Goal: Task Accomplishment & Management: Use online tool/utility

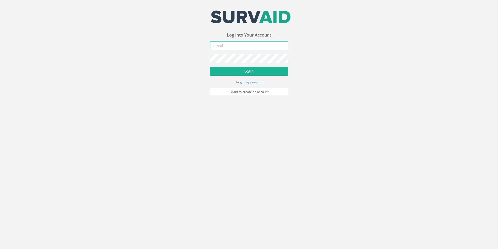
click at [237, 45] on input "email" at bounding box center [249, 45] width 78 height 9
type input "[EMAIL_ADDRESS][DOMAIN_NAME]"
click at [210, 67] on button "Login" at bounding box center [249, 71] width 78 height 9
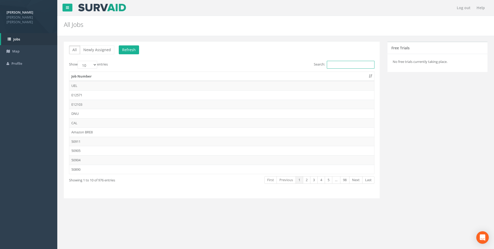
click at [340, 62] on input "Search:" at bounding box center [351, 65] width 48 height 8
click at [341, 64] on input "468" at bounding box center [351, 65] width 48 height 8
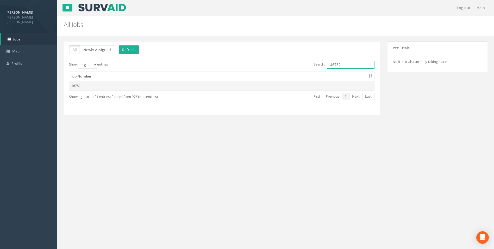
type input "46782"
click at [78, 88] on td "46782" at bounding box center [221, 85] width 305 height 9
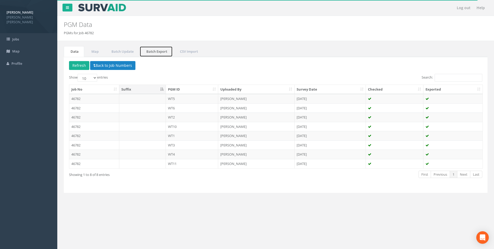
click at [158, 53] on link "Batch Export" at bounding box center [156, 51] width 33 height 11
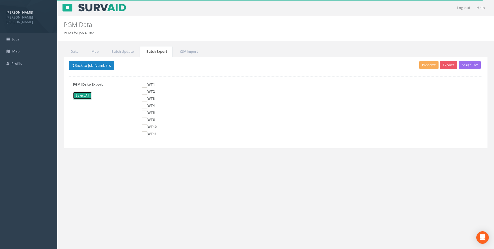
click at [88, 95] on link "Select All" at bounding box center [82, 95] width 19 height 8
checkbox input "true"
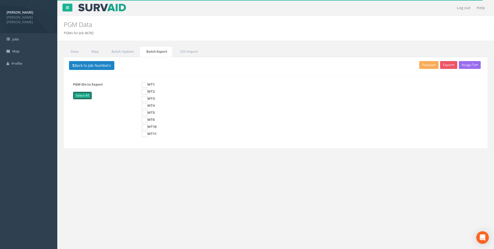
checkbox input "true"
click at [449, 66] on button "Export" at bounding box center [448, 65] width 17 height 8
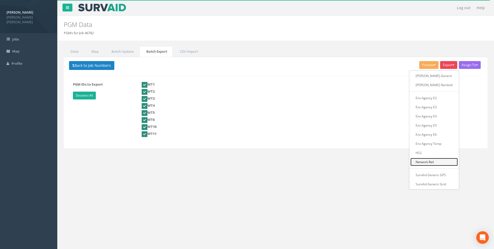
click at [437, 162] on link "Network Rail" at bounding box center [434, 162] width 47 height 8
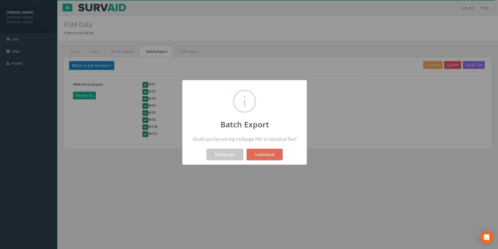
click at [225, 156] on button "Multipage" at bounding box center [225, 154] width 37 height 11
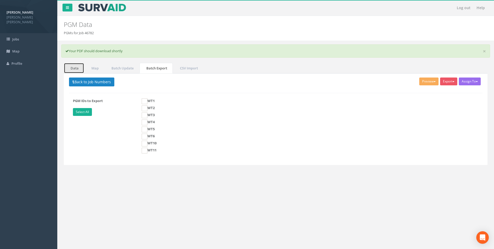
drag, startPoint x: 75, startPoint y: 69, endPoint x: 115, endPoint y: 78, distance: 41.1
click at [75, 69] on link "Data" at bounding box center [74, 68] width 20 height 11
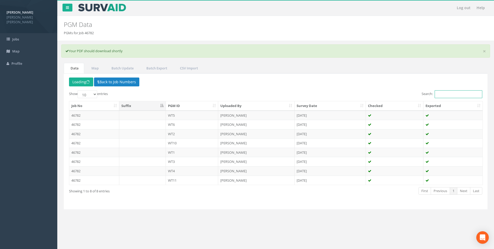
click at [442, 92] on input "Search:" at bounding box center [459, 94] width 48 height 8
click at [18, 37] on span "Jobs" at bounding box center [15, 39] width 7 height 5
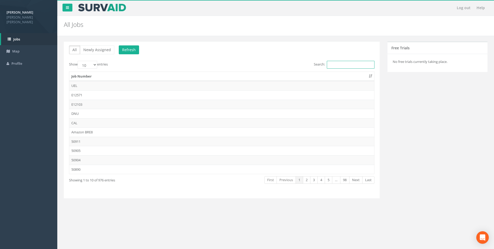
click at [338, 64] on input "Search:" at bounding box center [351, 65] width 48 height 8
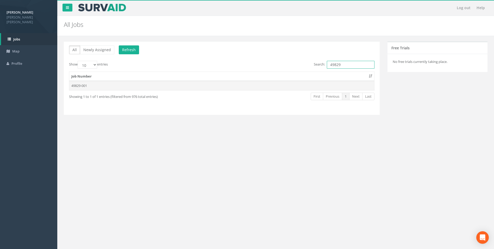
type input "49829"
click at [79, 85] on td "49829-001" at bounding box center [221, 85] width 305 height 9
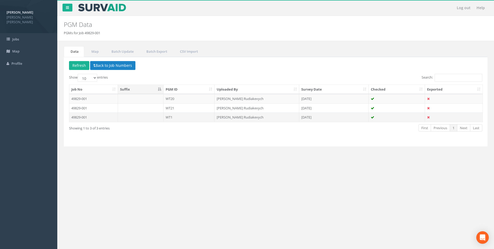
click at [188, 119] on td "WT1" at bounding box center [189, 116] width 51 height 9
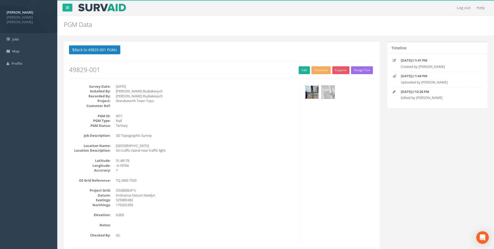
click at [309, 91] on img at bounding box center [312, 91] width 13 height 13
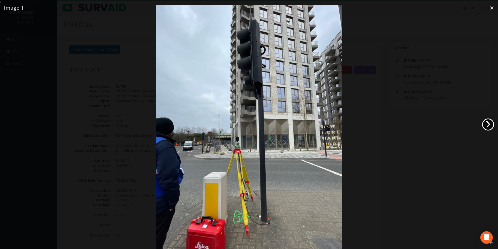
click at [485, 120] on link "›" at bounding box center [488, 124] width 12 height 12
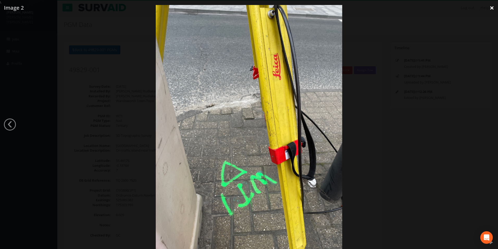
click at [491, 8] on link "×" at bounding box center [492, 8] width 12 height 16
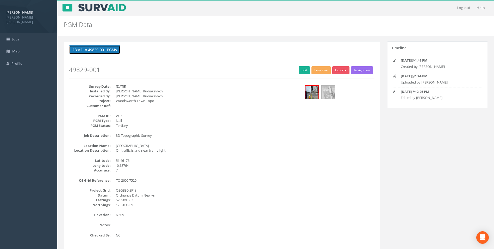
click at [99, 50] on button "Back to 49829-001 PGMs" at bounding box center [94, 49] width 51 height 9
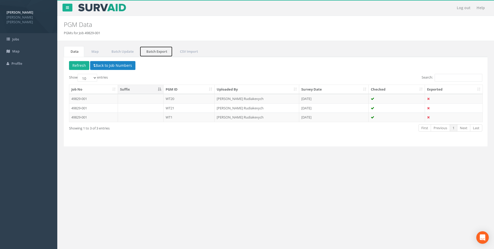
click at [164, 52] on link "Batch Export" at bounding box center [156, 51] width 33 height 11
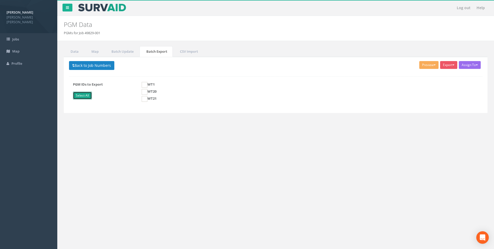
click at [82, 95] on link "Select All" at bounding box center [82, 95] width 19 height 8
checkbox input "true"
click at [450, 66] on button "Export" at bounding box center [448, 65] width 17 height 8
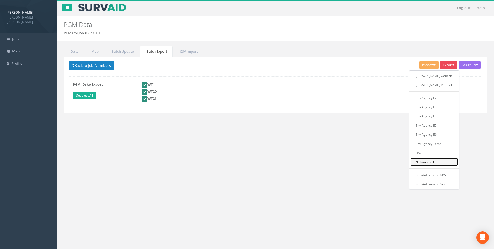
click at [437, 160] on link "Network Rail" at bounding box center [434, 162] width 47 height 8
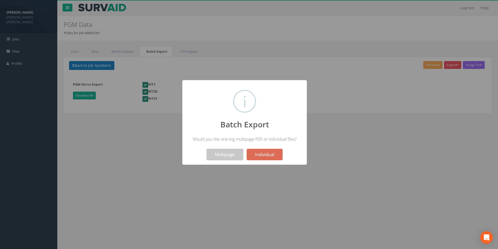
click at [225, 154] on button "Multipage" at bounding box center [225, 154] width 37 height 11
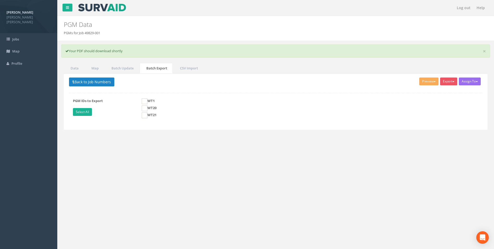
drag, startPoint x: 237, startPoint y: 166, endPoint x: 239, endPoint y: 166, distance: 2.7
click at [239, 166] on div "Log out Help PGM Data PGMs for Job 49829-001 × There was an error fetching the …" at bounding box center [275, 156] width 437 height 313
click at [101, 81] on button "Back to Job Numbers" at bounding box center [91, 81] width 45 height 9
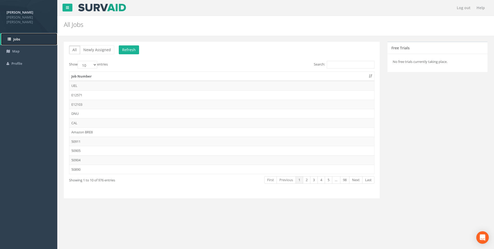
click at [18, 37] on span "Jobs" at bounding box center [16, 39] width 7 height 5
